Goal: Task Accomplishment & Management: Manage account settings

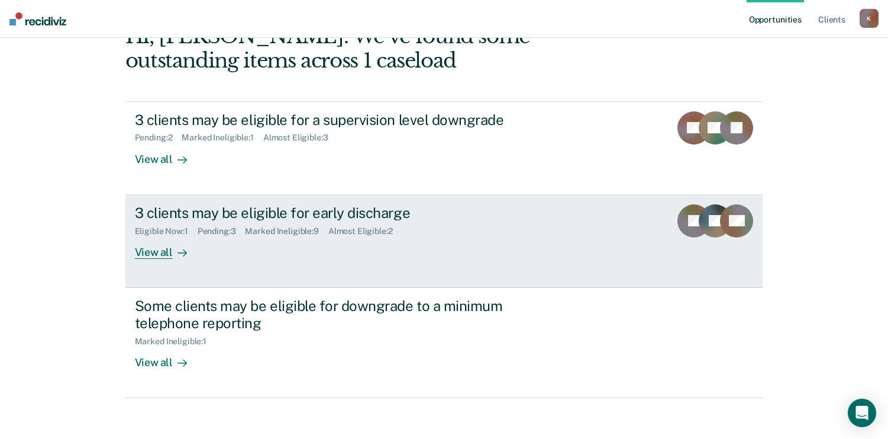
scroll to position [83, 0]
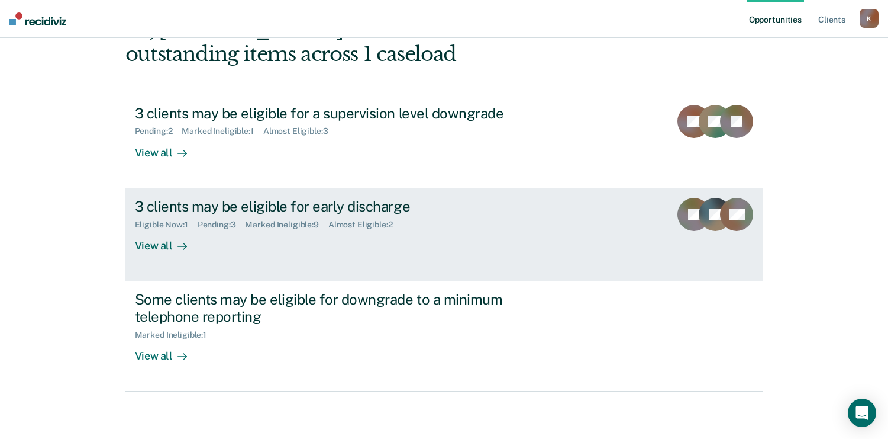
click at [166, 241] on div "View all" at bounding box center [168, 240] width 66 height 23
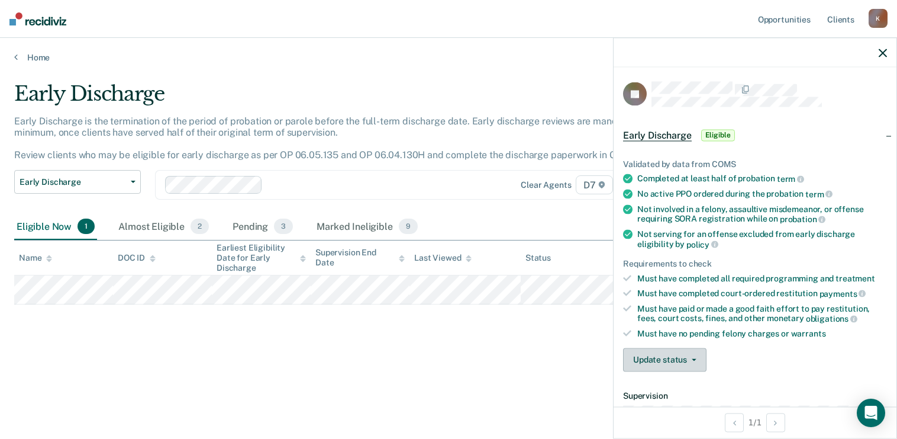
click at [665, 368] on button "Update status" at bounding box center [664, 359] width 83 height 24
click at [673, 384] on button "[PERSON_NAME]" at bounding box center [680, 387] width 114 height 19
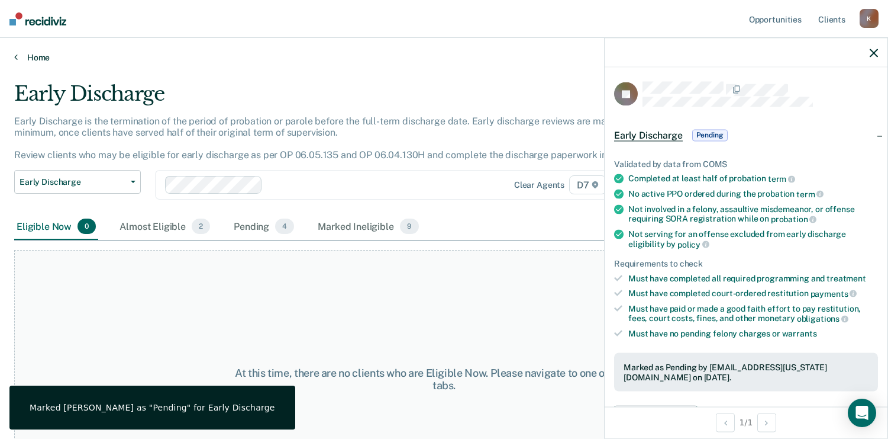
click at [42, 55] on link "Home" at bounding box center [444, 57] width 860 height 11
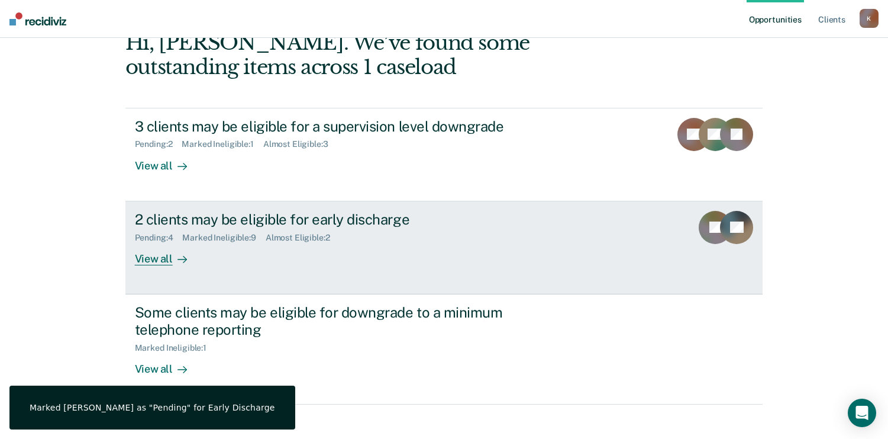
scroll to position [83, 0]
